Goal: Information Seeking & Learning: Check status

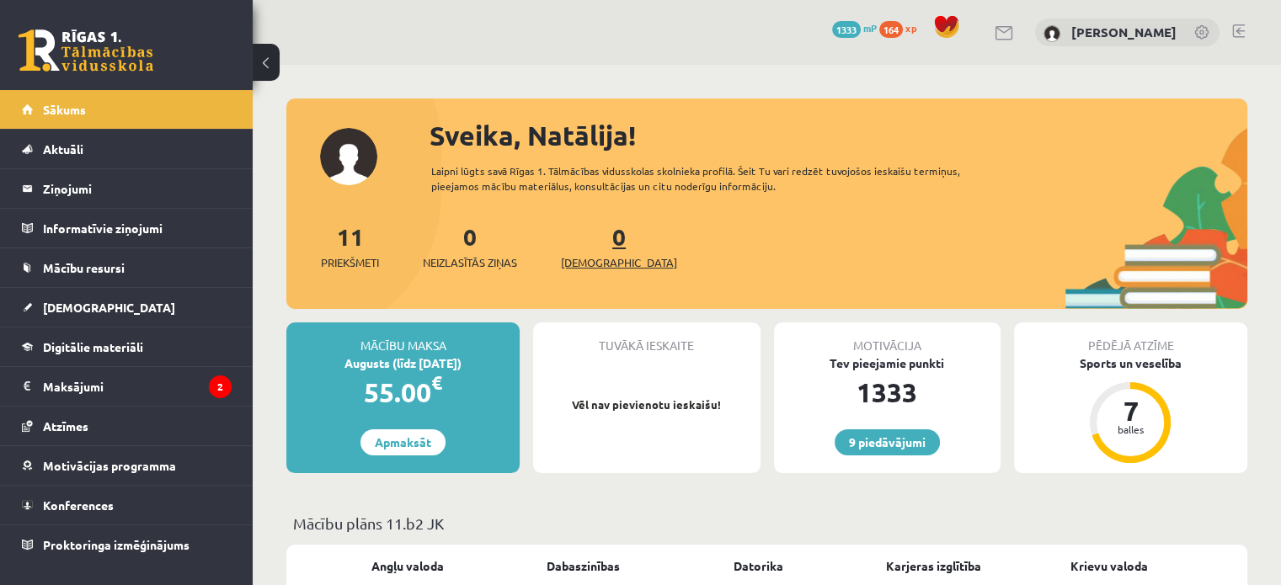
click at [590, 238] on link "0 Ieskaites" at bounding box center [619, 247] width 116 height 50
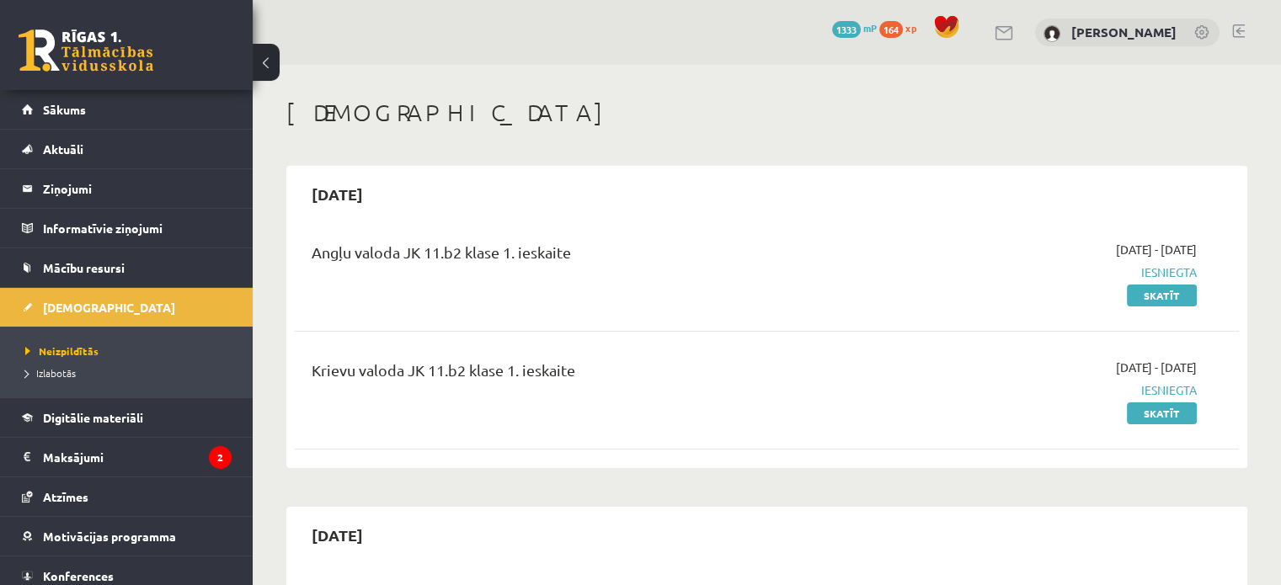
scroll to position [281, 0]
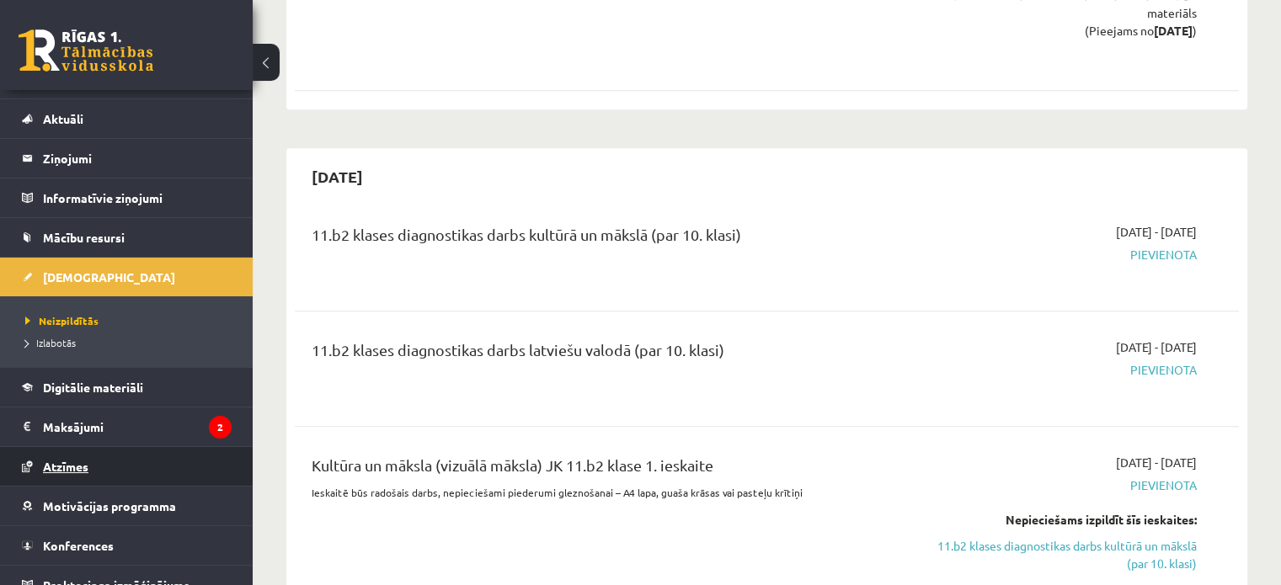
scroll to position [47, 0]
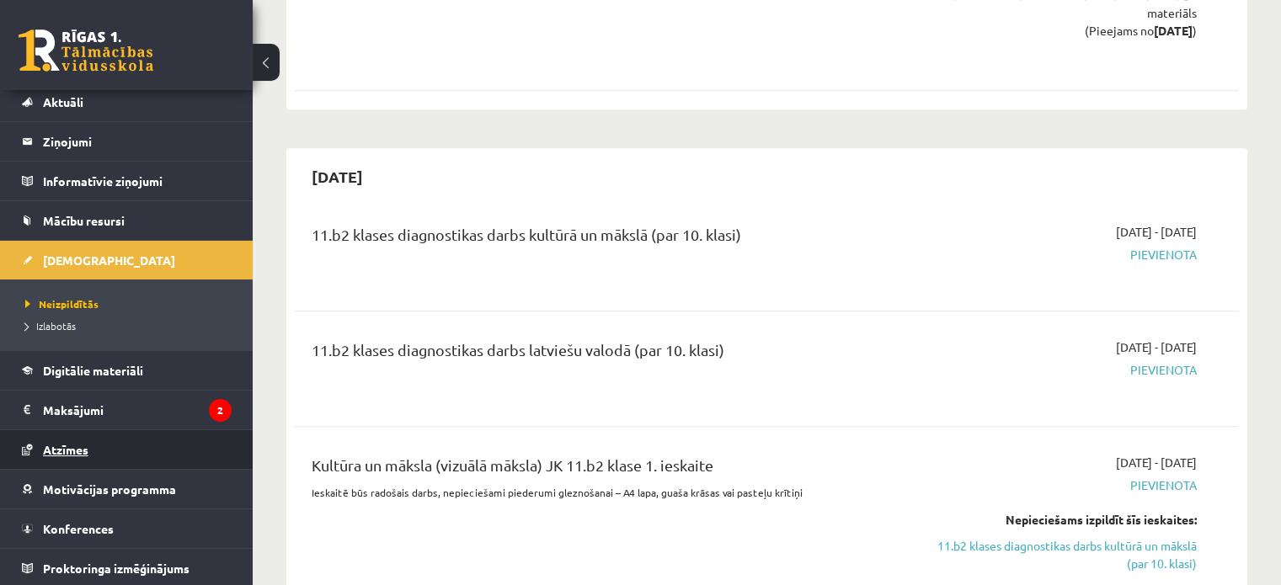
click at [142, 447] on link "Atzīmes" at bounding box center [127, 449] width 210 height 39
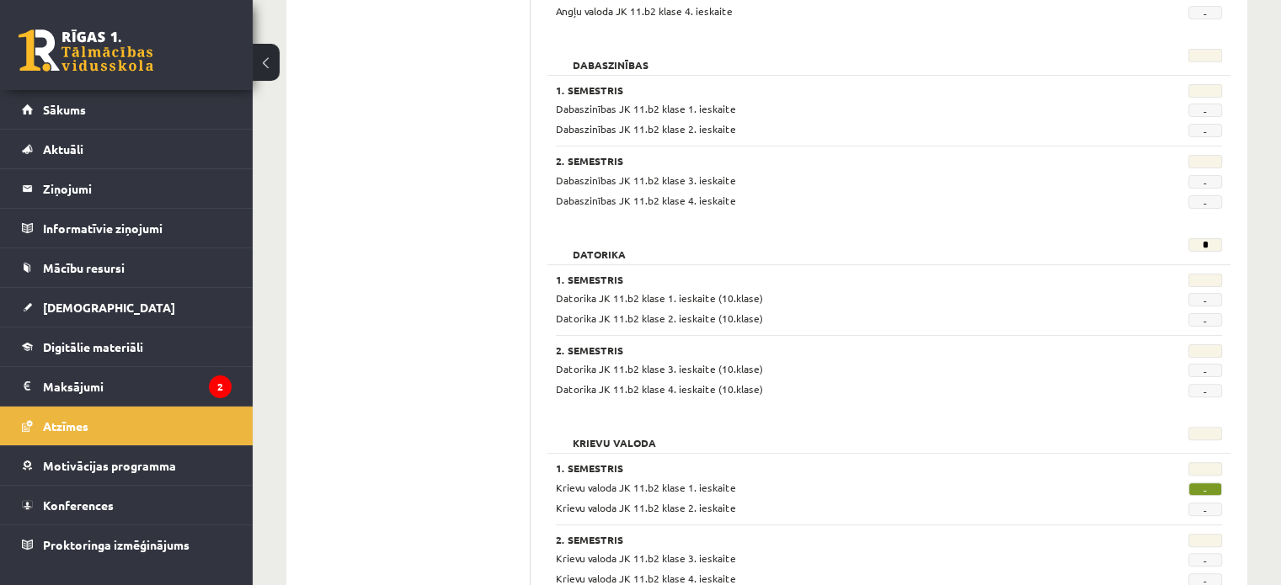
scroll to position [421, 0]
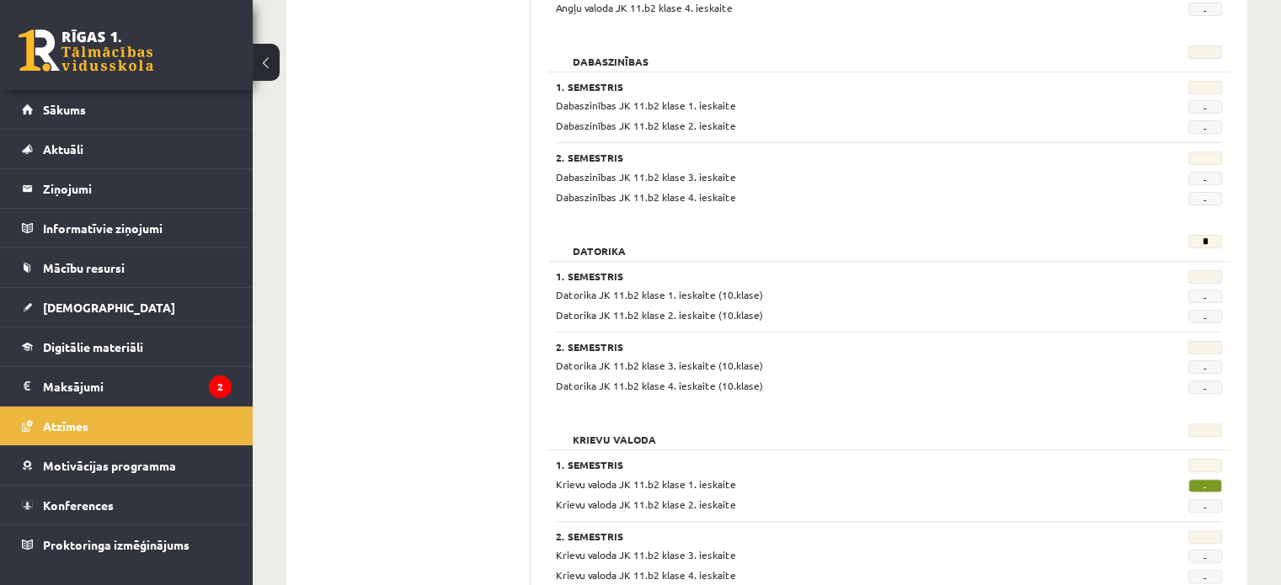
drag, startPoint x: 564, startPoint y: 263, endPoint x: 779, endPoint y: 392, distance: 251.2
click at [779, 392] on div "1. Semestris Datorika JK 11.b2 klase 1. ieskaite (10.klase) - Datorika JK 11.b2…" at bounding box center [889, 328] width 683 height 134
click at [820, 415] on div "Krievu valoda 1. Semestris Krievu valoda JK 11.b2 klase 1. ieskaite - Krievu va…" at bounding box center [889, 505] width 683 height 181
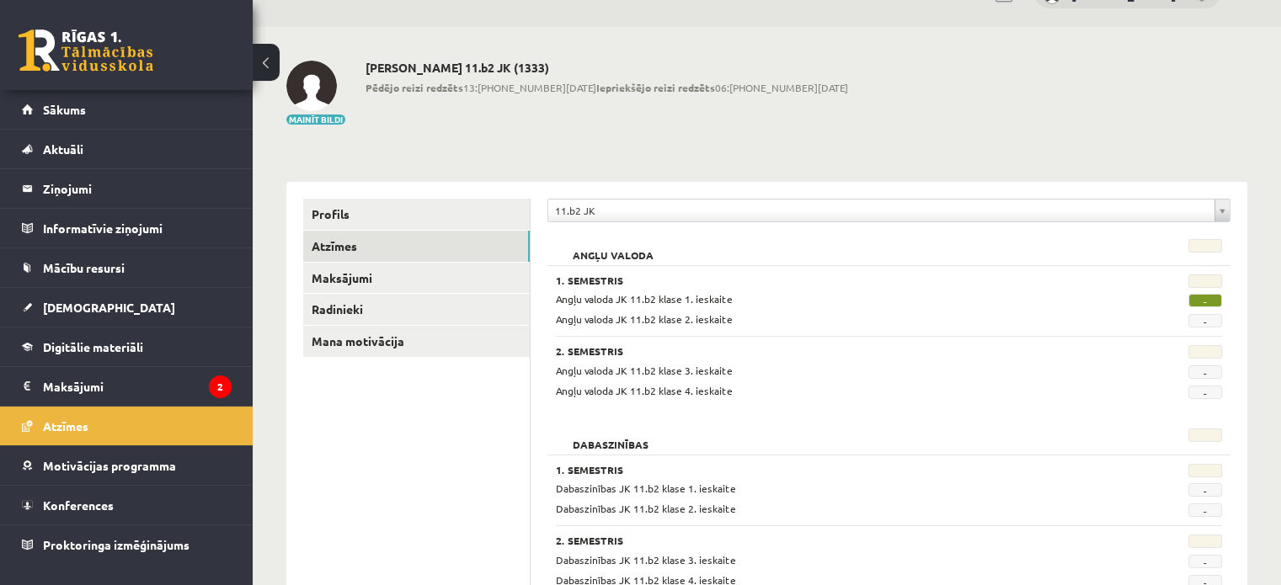
scroll to position [0, 0]
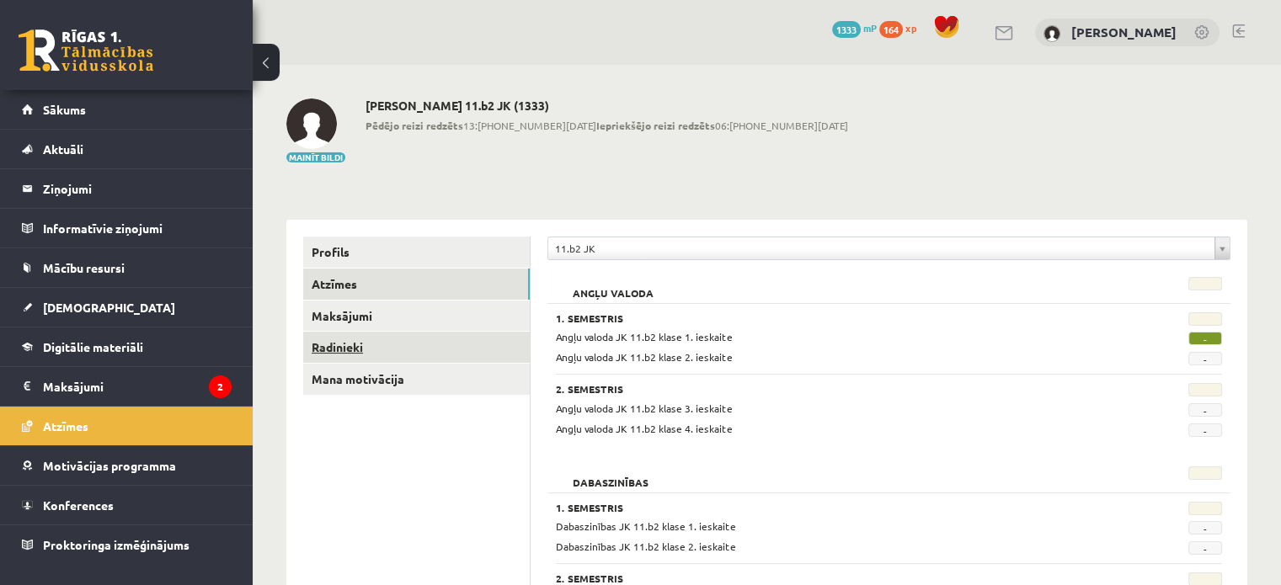
click at [354, 352] on link "Radinieki" at bounding box center [416, 347] width 227 height 31
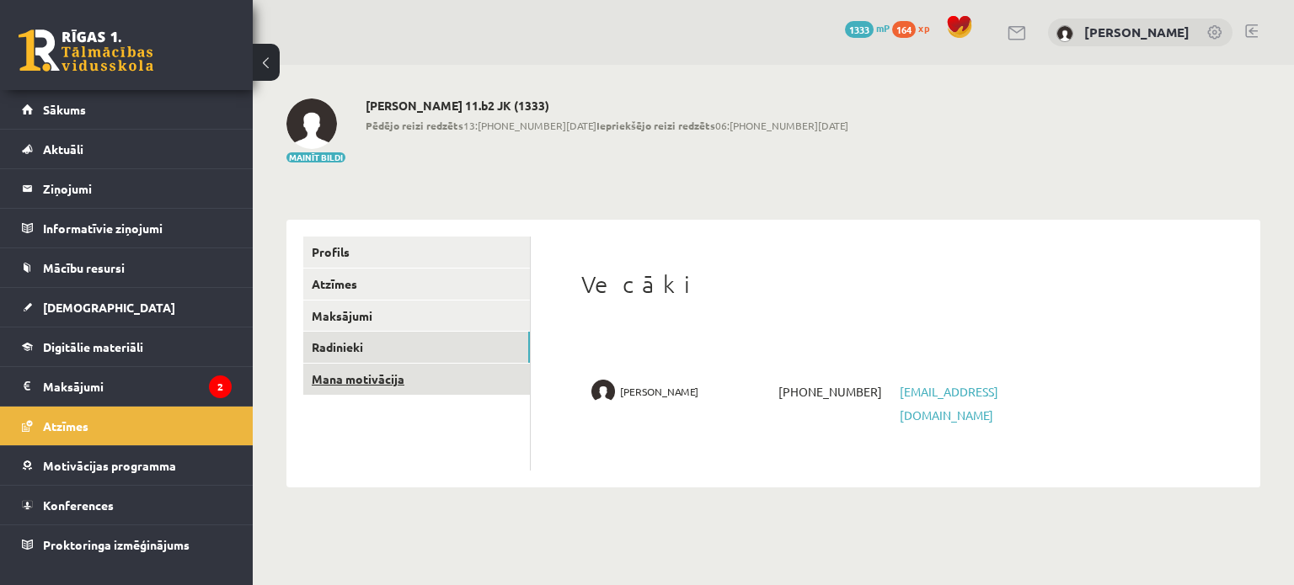
click at [350, 374] on link "Mana motivācija" at bounding box center [416, 379] width 227 height 31
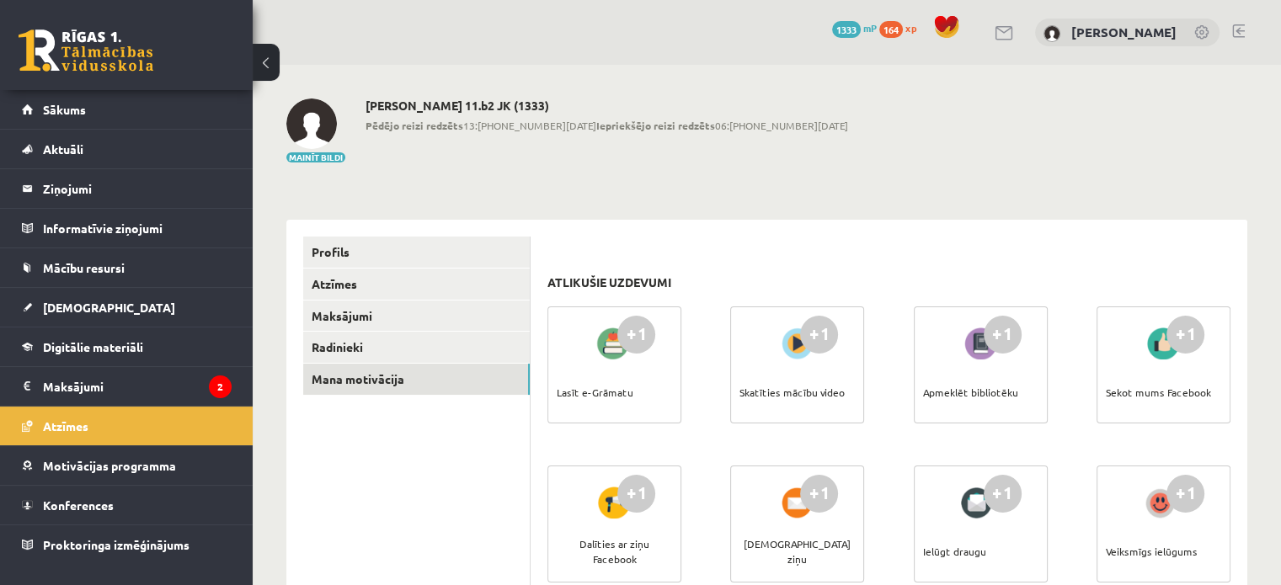
click at [855, 33] on span "1333" at bounding box center [846, 29] width 29 height 17
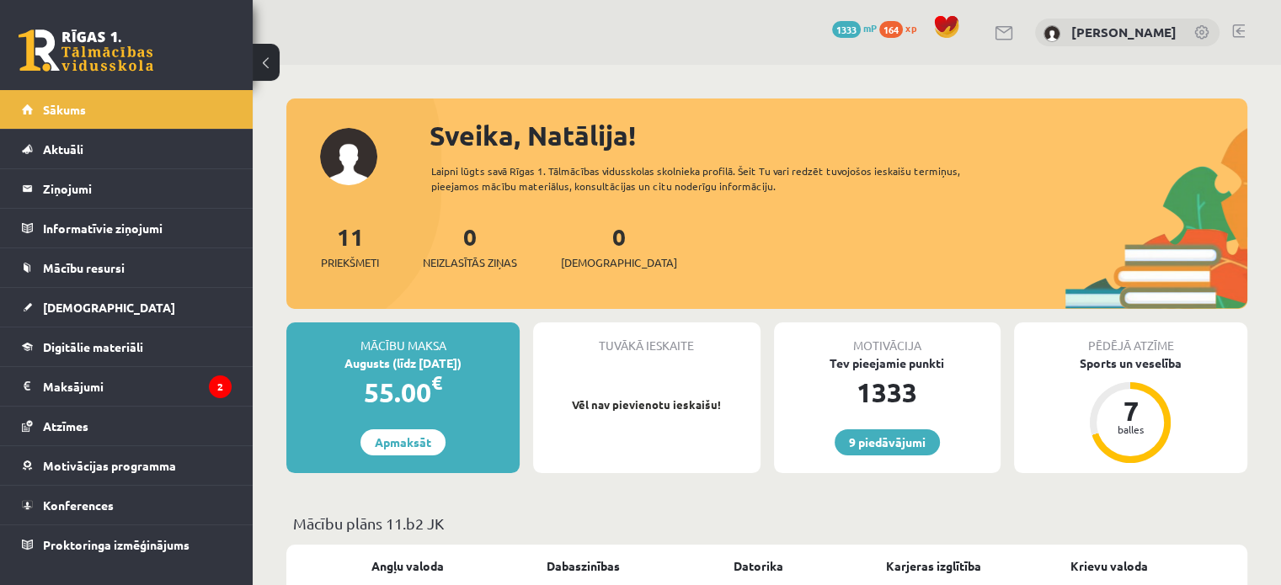
click at [1066, 35] on div "[PERSON_NAME]" at bounding box center [1127, 33] width 184 height 29
click at [1210, 34] on link at bounding box center [1202, 33] width 17 height 17
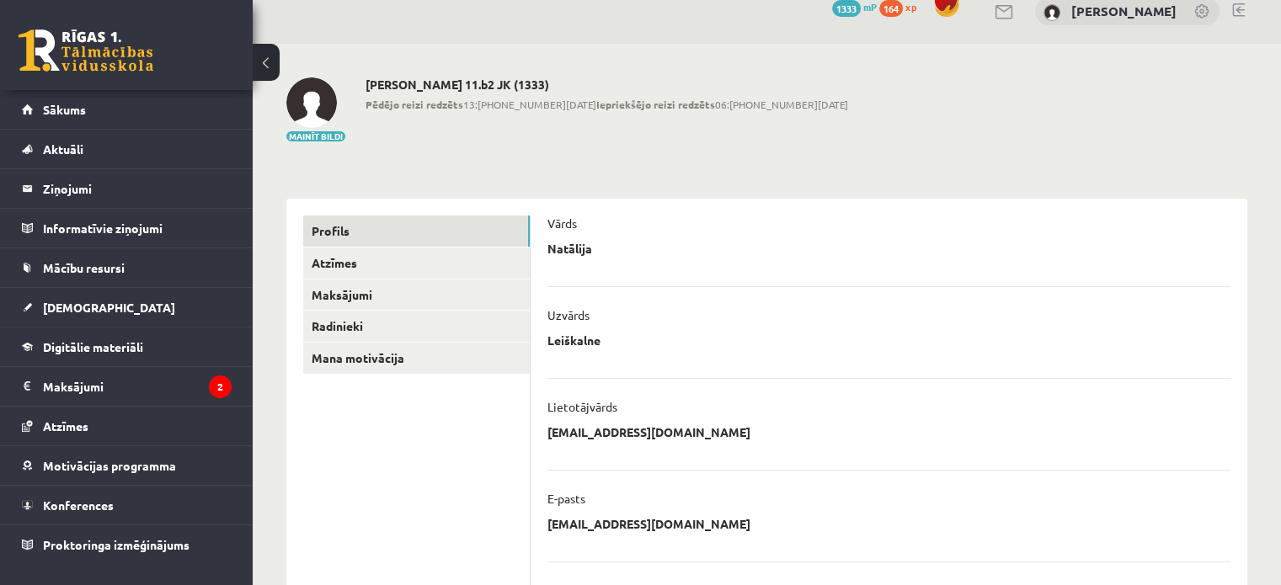
scroll to position [8, 0]
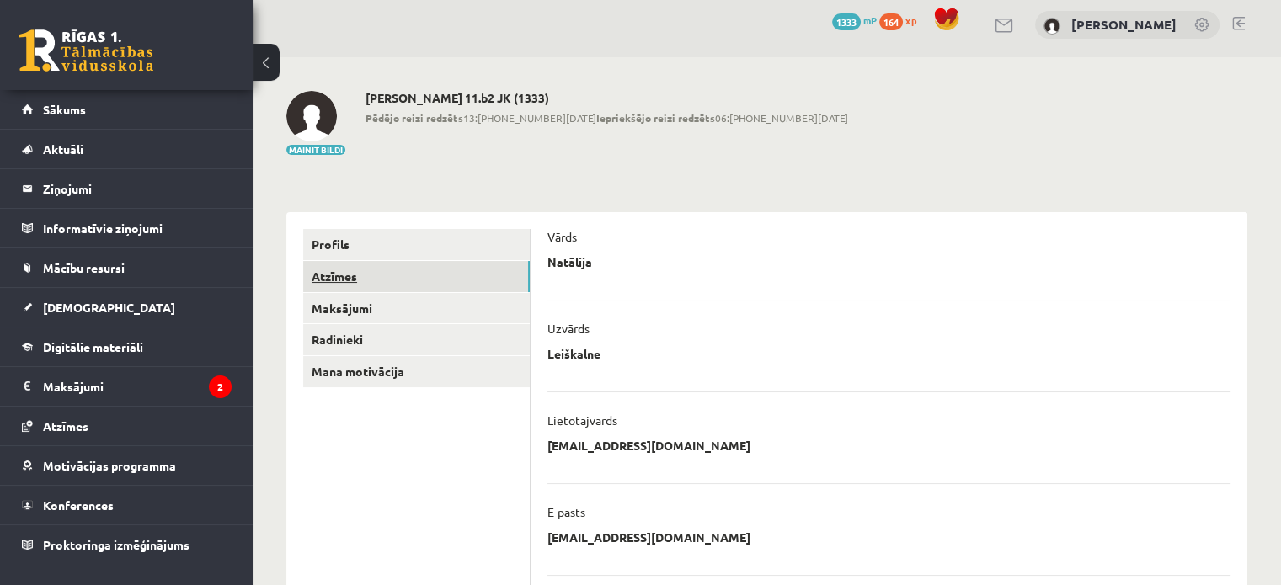
click at [452, 288] on link "Atzīmes" at bounding box center [416, 276] width 227 height 31
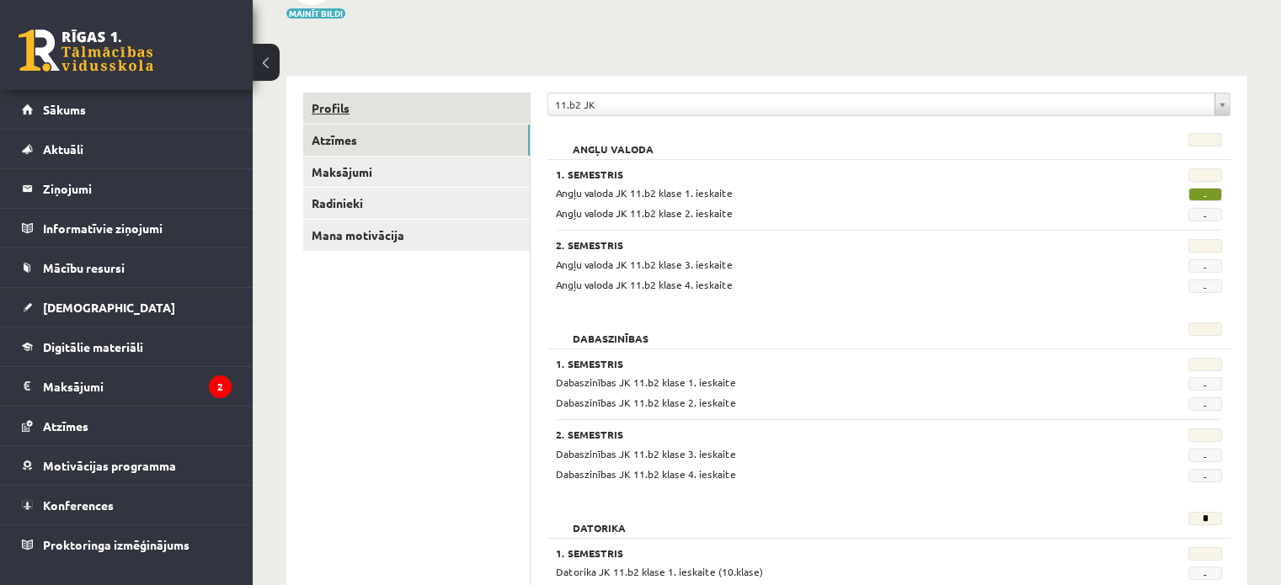
scroll to position [8, 0]
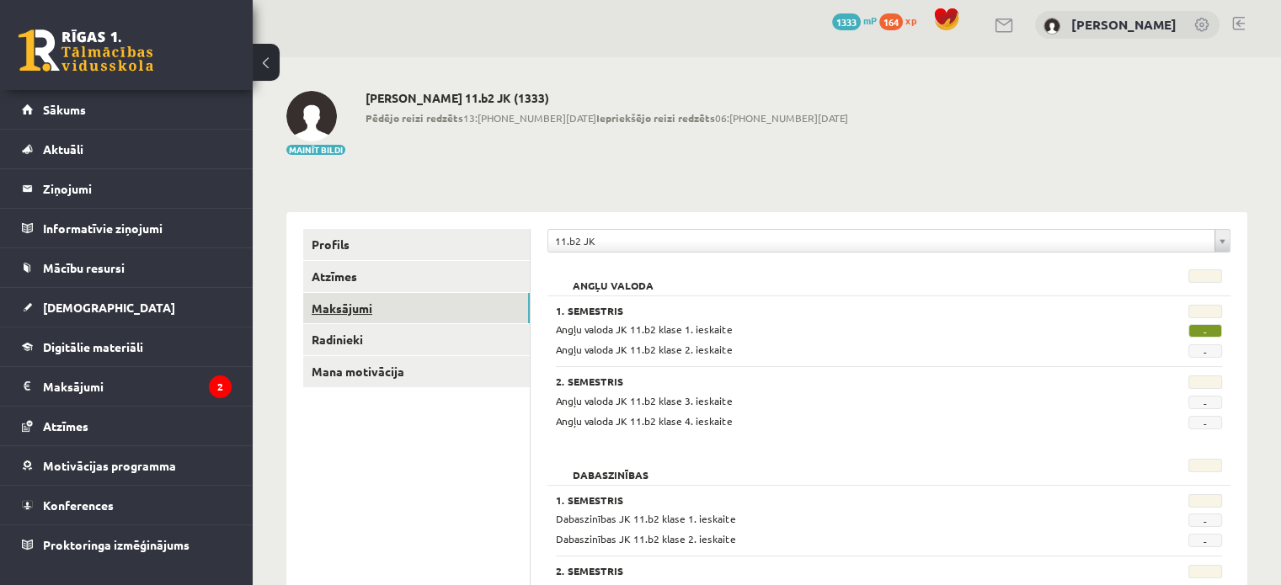
click at [345, 307] on link "Maksājumi" at bounding box center [416, 308] width 227 height 31
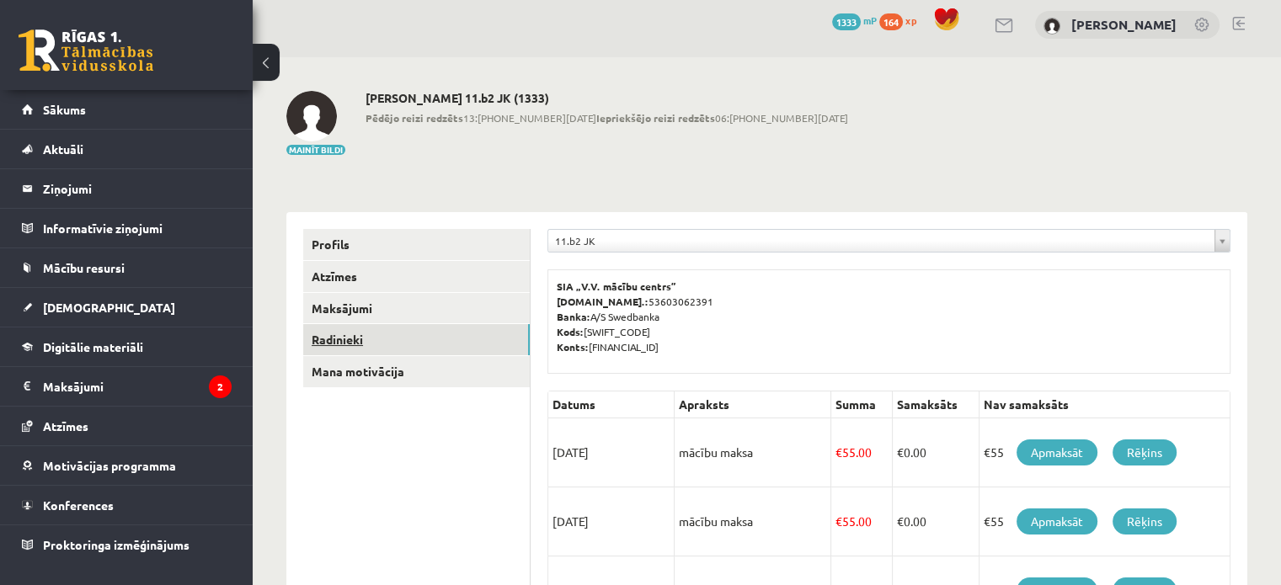
click at [344, 343] on link "Radinieki" at bounding box center [416, 339] width 227 height 31
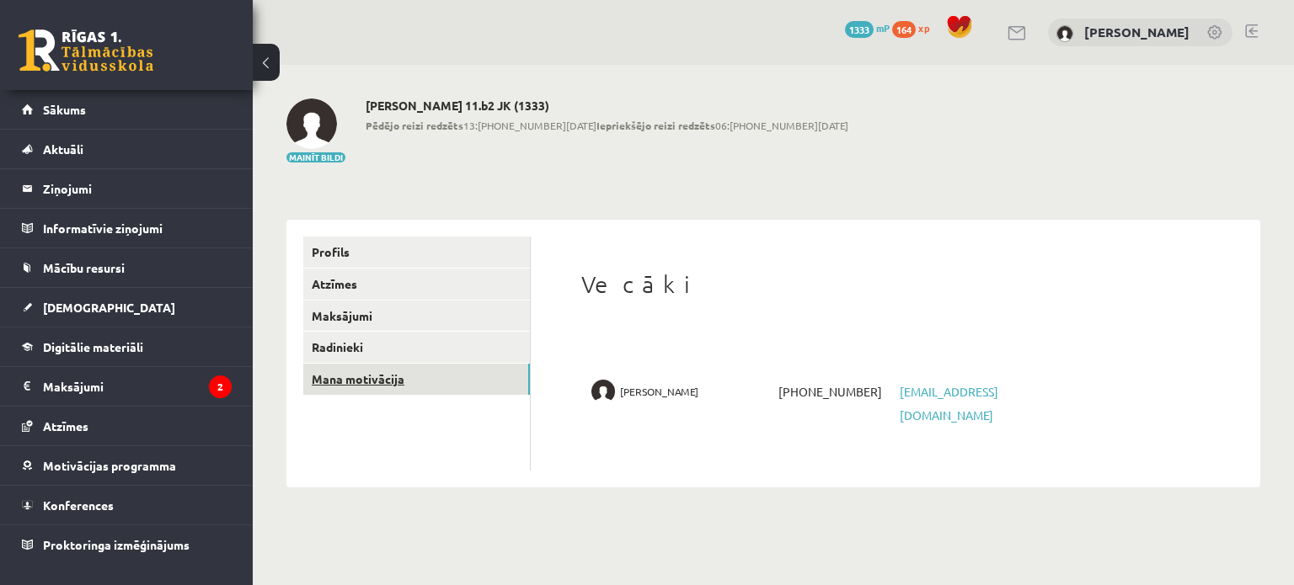
click at [352, 387] on link "Mana motivācija" at bounding box center [416, 379] width 227 height 31
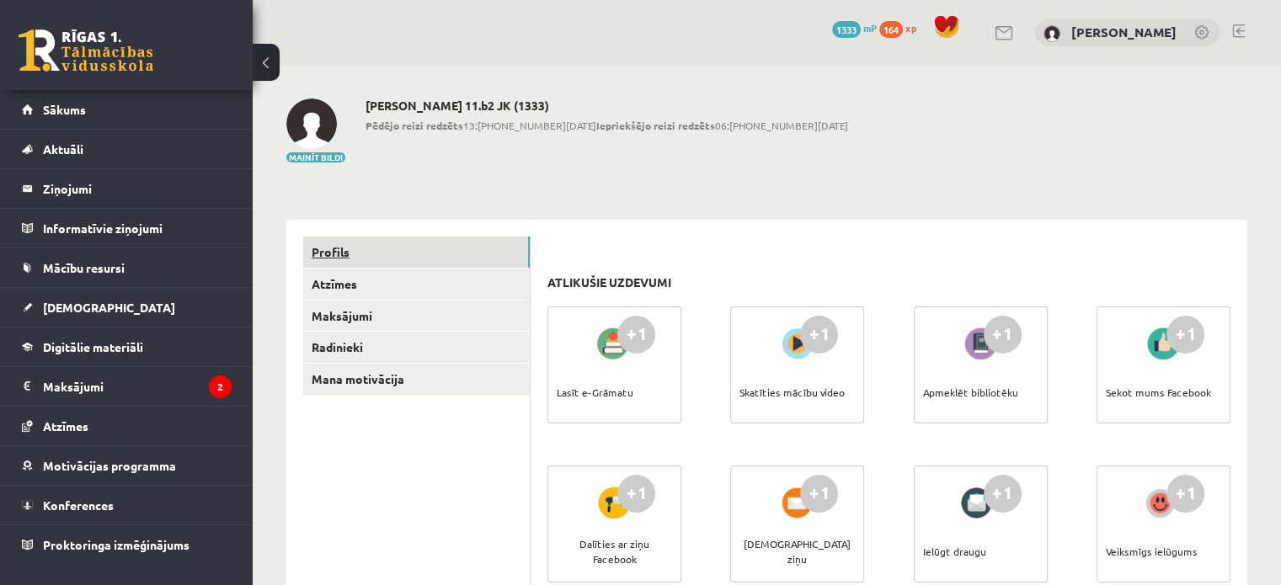
click at [344, 254] on link "Profils" at bounding box center [416, 252] width 227 height 31
